Goal: Check status: Check status

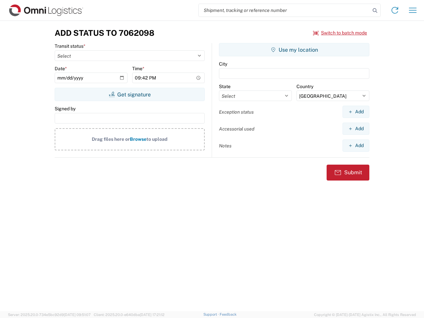
select select "US"
click at [285, 10] on input "search" at bounding box center [285, 10] width 172 height 13
click at [375, 11] on icon at bounding box center [374, 10] width 9 height 9
click at [395, 10] on icon at bounding box center [395, 10] width 11 height 11
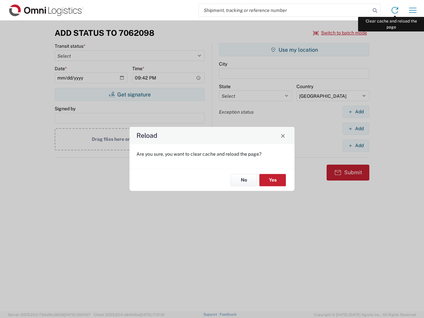
click at [413, 10] on div "Reload Are you sure, you want to clear cache and reload the page? No Yes" at bounding box center [212, 159] width 424 height 318
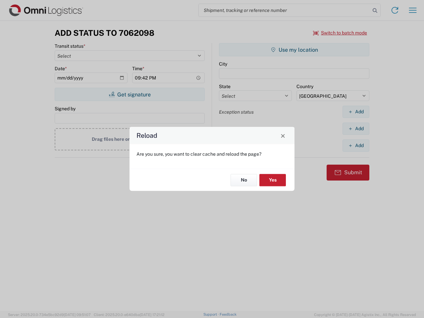
click at [340, 33] on div "Reload Are you sure, you want to clear cache and reload the page? No Yes" at bounding box center [212, 159] width 424 height 318
click at [130, 94] on div "Reload Are you sure, you want to clear cache and reload the page? No Yes" at bounding box center [212, 159] width 424 height 318
click at [294, 50] on div "Reload Are you sure, you want to clear cache and reload the page? No Yes" at bounding box center [212, 159] width 424 height 318
click at [356, 112] on div "Reload Are you sure, you want to clear cache and reload the page? No Yes" at bounding box center [212, 159] width 424 height 318
click at [356, 129] on div "Reload Are you sure, you want to clear cache and reload the page? No Yes" at bounding box center [212, 159] width 424 height 318
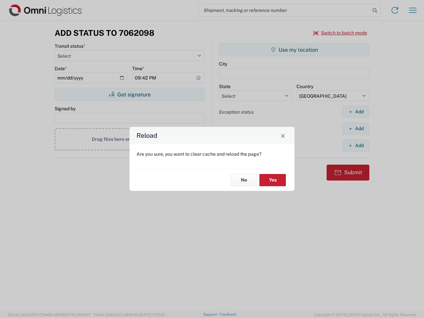
click at [356, 145] on div "Reload Are you sure, you want to clear cache and reload the page? No Yes" at bounding box center [212, 159] width 424 height 318
